Goal: Find specific fact: Find specific fact

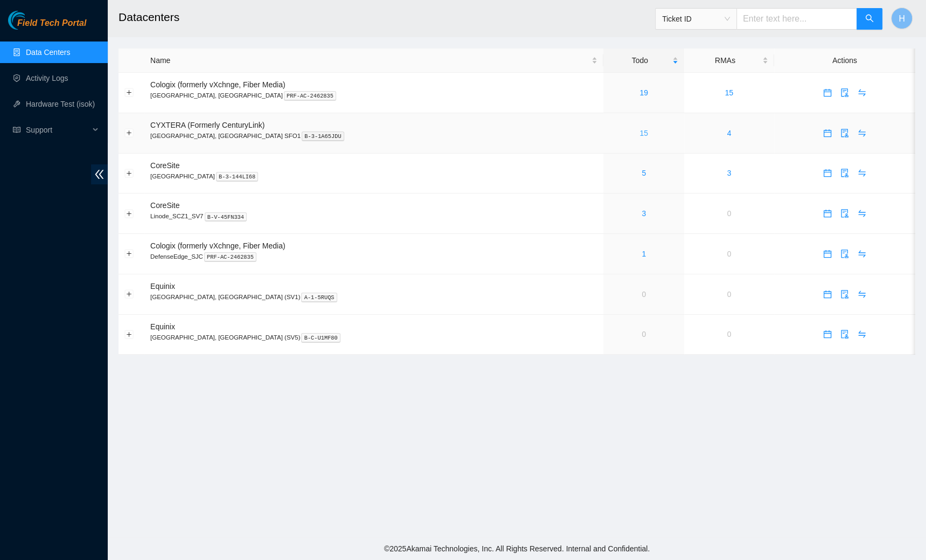
click at [639, 133] on link "15" at bounding box center [643, 133] width 9 height 9
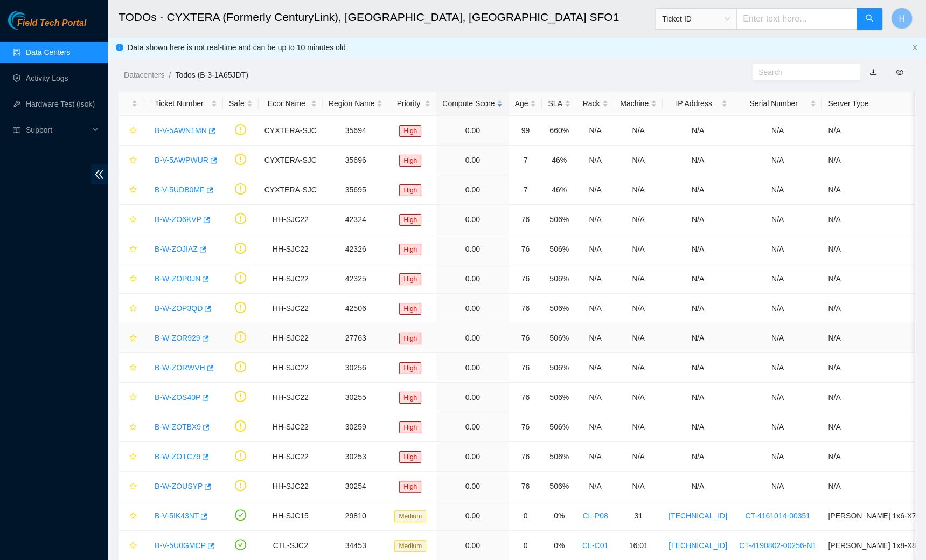
scroll to position [30, 0]
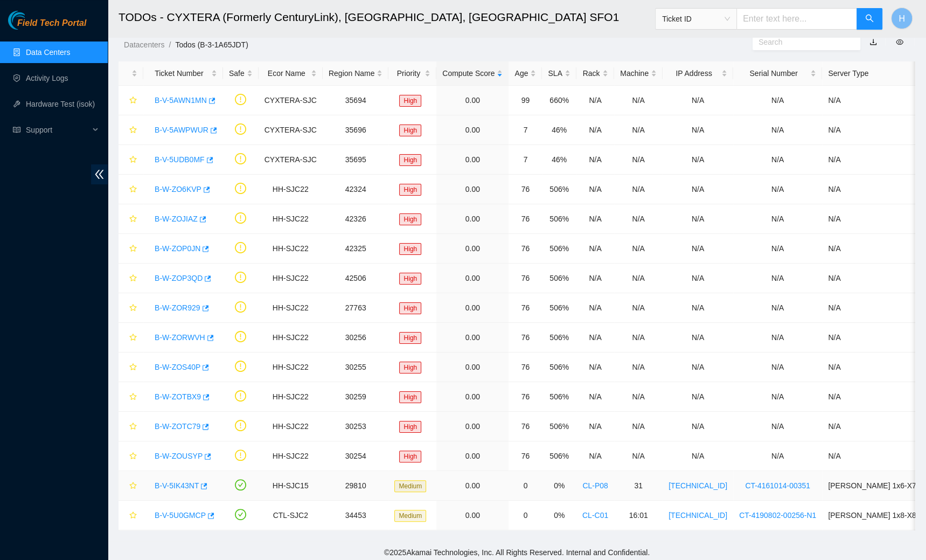
click at [172, 481] on link "B-V-5IK43NT" at bounding box center [177, 485] width 44 height 9
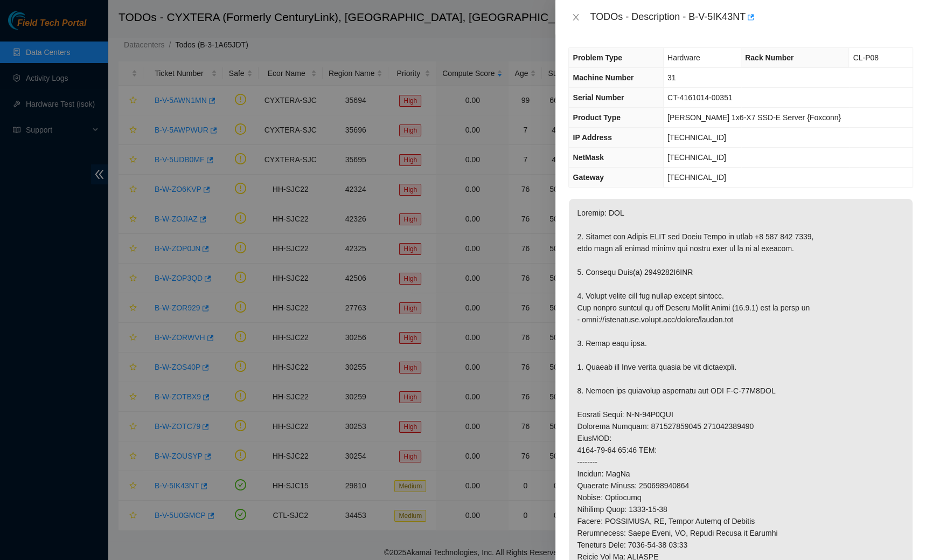
click at [581, 22] on div "TODOs - Description - B-V-5IK43NT" at bounding box center [740, 17] width 345 height 17
drag, startPoint x: 699, startPoint y: 484, endPoint x: 642, endPoint y: 479, distance: 57.8
click at [642, 479] on p at bounding box center [741, 462] width 344 height 526
copy p "463470040496"
click at [575, 18] on icon "close" at bounding box center [576, 17] width 9 height 9
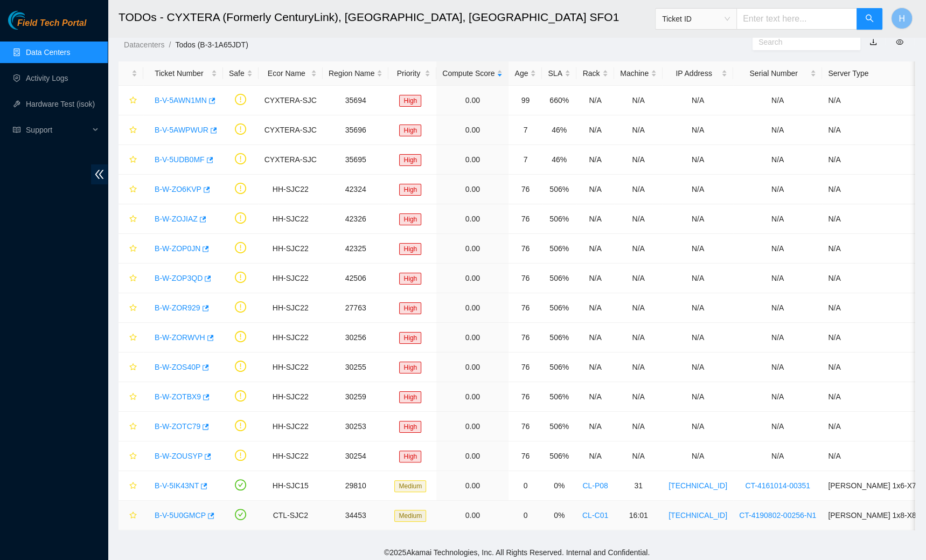
click at [181, 511] on link "B-V-5U0GMCP" at bounding box center [180, 515] width 51 height 9
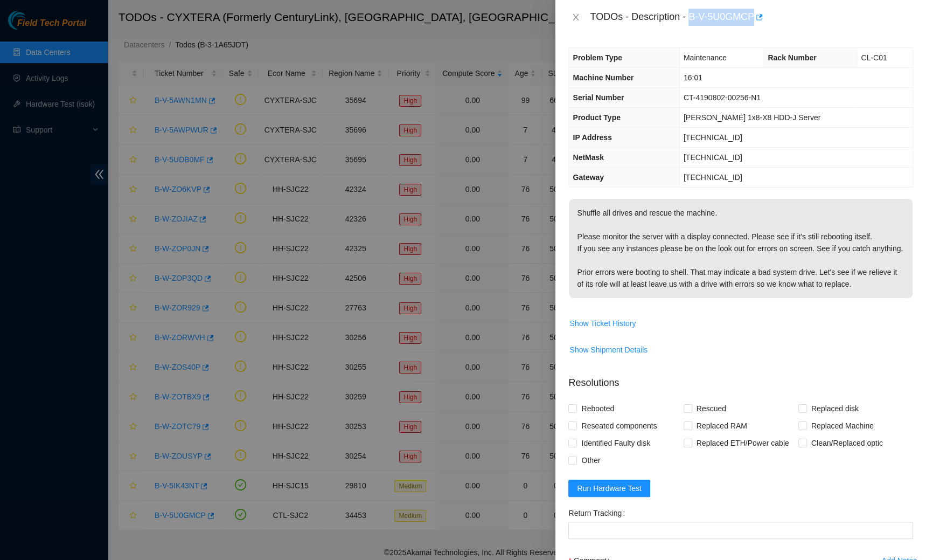
drag, startPoint x: 757, startPoint y: 17, endPoint x: 692, endPoint y: 11, distance: 66.0
click at [692, 11] on div "TODOs - Description - B-V-5U0GMCP" at bounding box center [751, 17] width 323 height 17
copy div "B-V-5U0GMCP"
click at [571, 22] on div "TODOs - Description - B-V-5U0GMCP" at bounding box center [740, 17] width 345 height 17
click at [574, 15] on icon "close" at bounding box center [576, 17] width 6 height 6
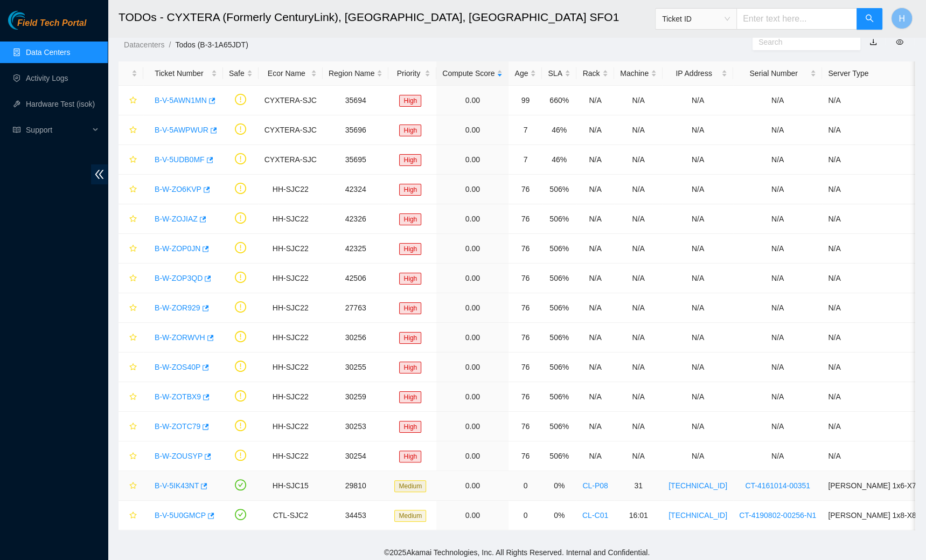
click at [183, 483] on link "B-V-5IK43NT" at bounding box center [177, 485] width 44 height 9
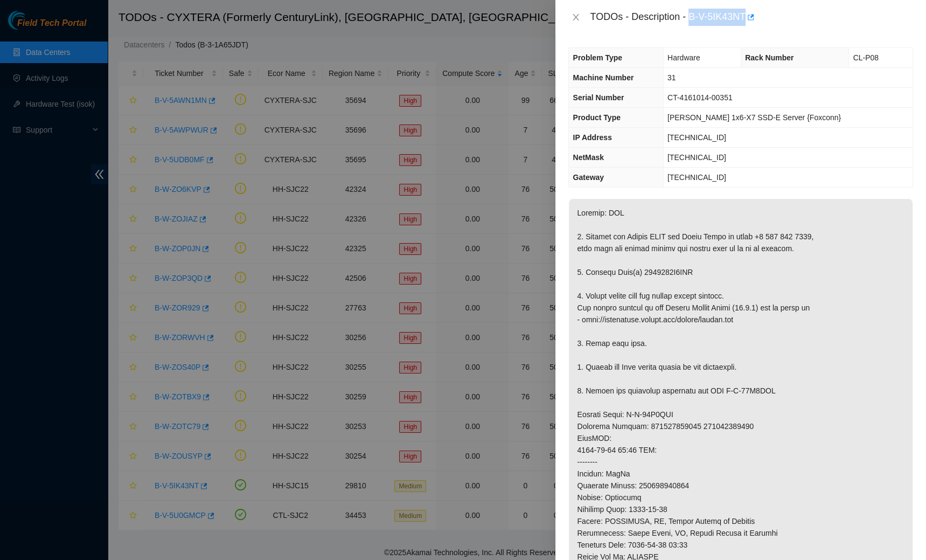
drag, startPoint x: 692, startPoint y: 16, endPoint x: 749, endPoint y: 12, distance: 57.2
click at [749, 12] on div "TODOs - Description - B-V-5IK43NT" at bounding box center [751, 17] width 323 height 17
copy div "B-V-5IK43NT"
click at [570, 12] on button "Close" at bounding box center [575, 17] width 15 height 10
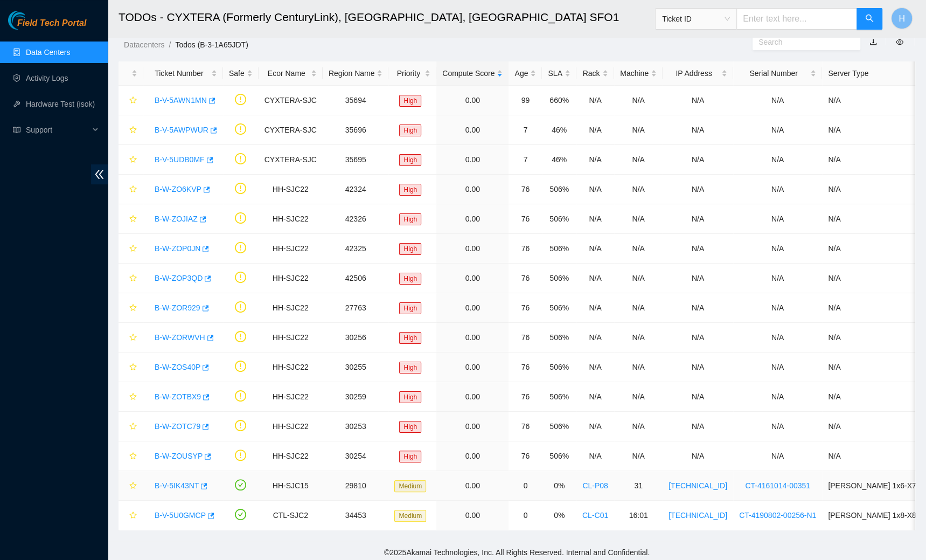
click at [194, 481] on link "B-V-5IK43NT" at bounding box center [177, 485] width 44 height 9
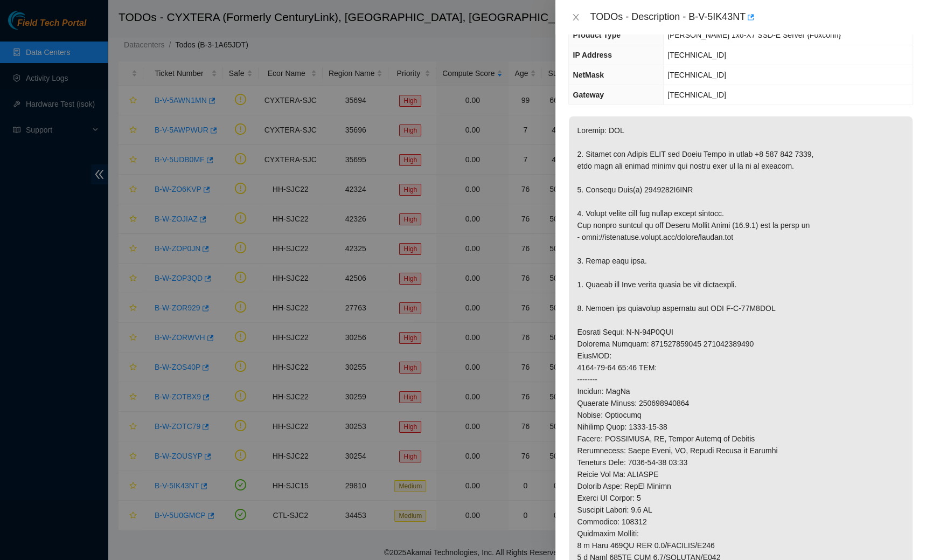
scroll to position [90, 0]
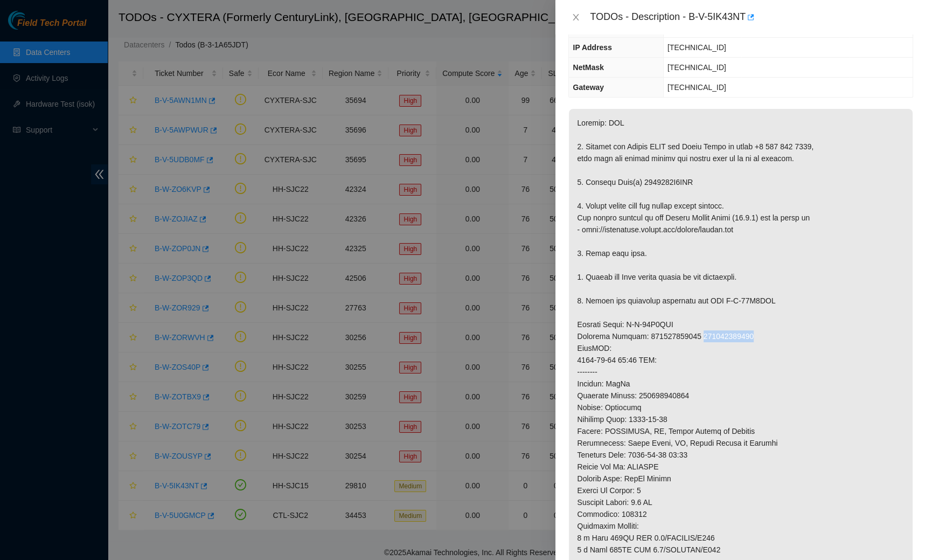
drag, startPoint x: 758, startPoint y: 333, endPoint x: 702, endPoint y: 340, distance: 57.0
click at [702, 340] on p at bounding box center [741, 372] width 344 height 526
copy p "425421593689"
click at [573, 18] on icon "close" at bounding box center [576, 17] width 9 height 9
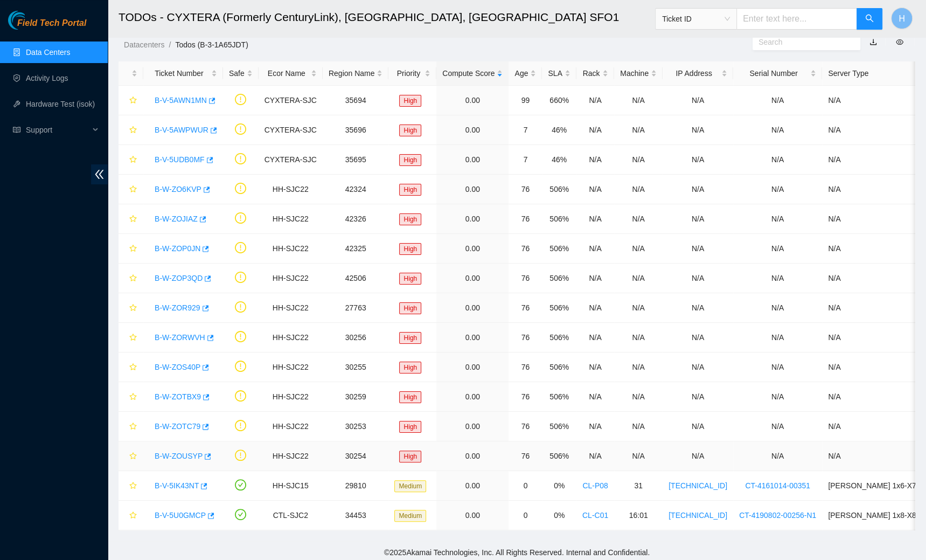
scroll to position [0, 0]
